Goal: Task Accomplishment & Management: Manage account settings

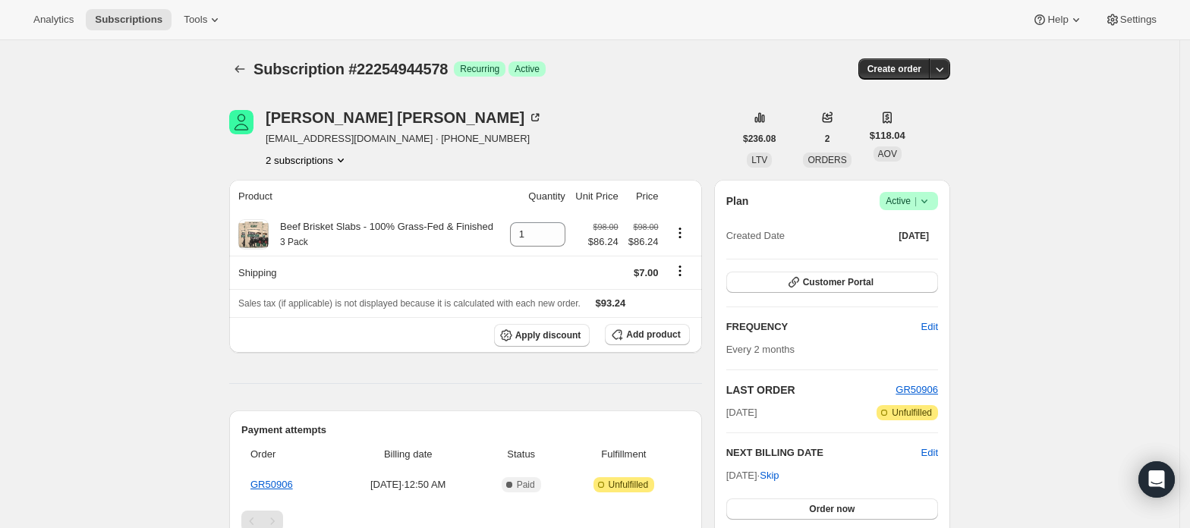
click at [332, 162] on button "2 subscriptions" at bounding box center [307, 160] width 83 height 15
click at [325, 175] on div "22254911810 22254944578 Info Current" at bounding box center [313, 201] width 124 height 59
click at [322, 183] on span "22254911810" at bounding box center [313, 188] width 106 height 15
click at [329, 162] on button "2 subscriptions" at bounding box center [307, 160] width 83 height 15
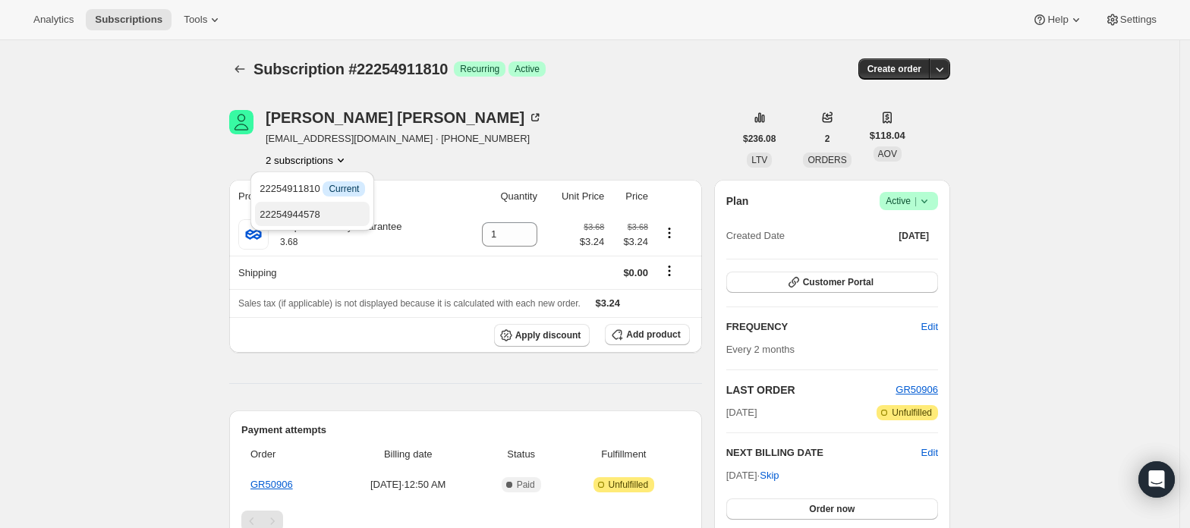
click at [333, 203] on button "22254944578" at bounding box center [312, 214] width 115 height 24
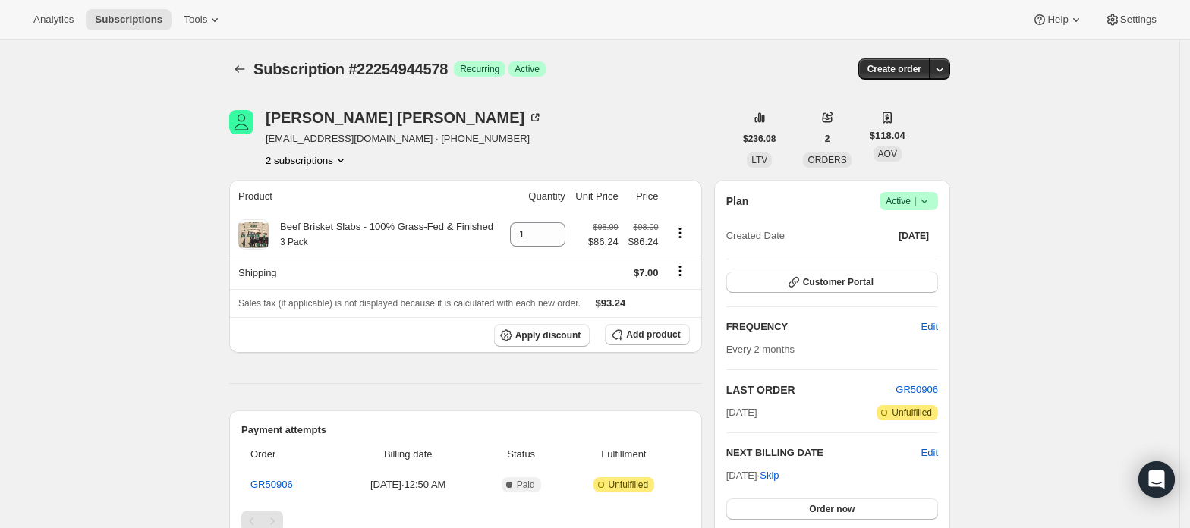
click at [329, 164] on button "2 subscriptions" at bounding box center [307, 160] width 83 height 15
click at [329, 183] on span "22254911810" at bounding box center [313, 188] width 106 height 15
click at [319, 162] on button "2 subscriptions" at bounding box center [307, 160] width 83 height 15
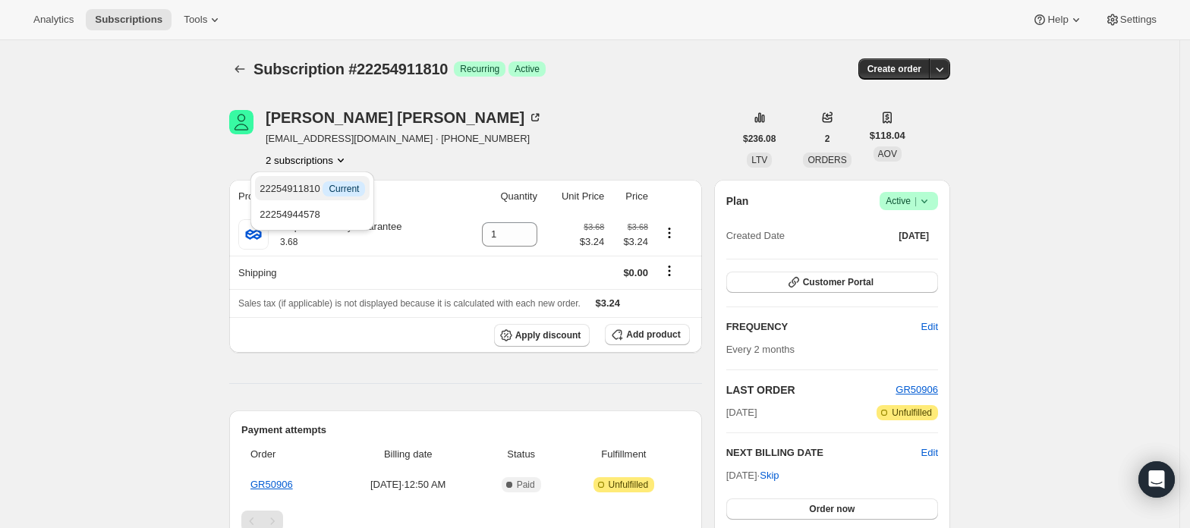
drag, startPoint x: 319, startPoint y: 165, endPoint x: 319, endPoint y: 192, distance: 27.3
click at [319, 191] on span "22254911810 Info Current" at bounding box center [313, 188] width 106 height 11
click at [317, 210] on span "22254944578" at bounding box center [313, 214] width 106 height 15
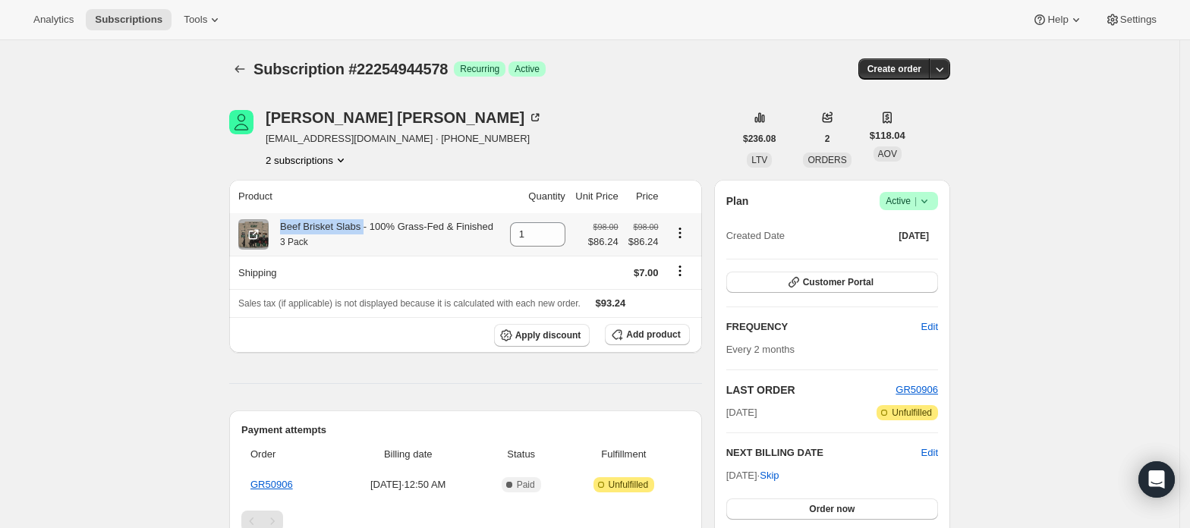
drag, startPoint x: 282, startPoint y: 226, endPoint x: 363, endPoint y: 231, distance: 80.6
click at [363, 231] on div "Beef Brisket Slabs - 100% Grass-Fed & Finished 3 Pack" at bounding box center [381, 234] width 225 height 30
copy div "Beef Brisket Slabs"
